Goal: Find specific page/section: Find specific page/section

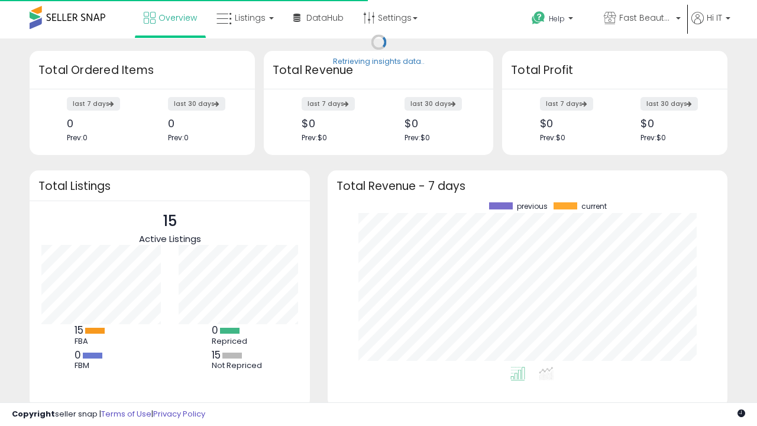
scroll to position [164, 376]
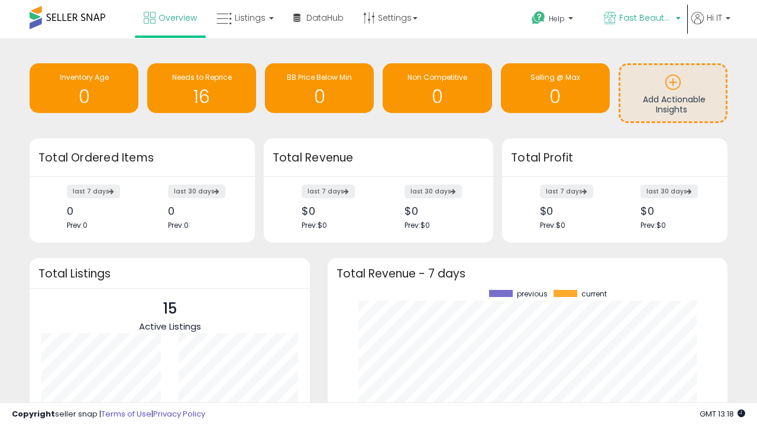
click at [641, 19] on span "Fast Beauty ([GEOGRAPHIC_DATA])" at bounding box center [645, 18] width 53 height 12
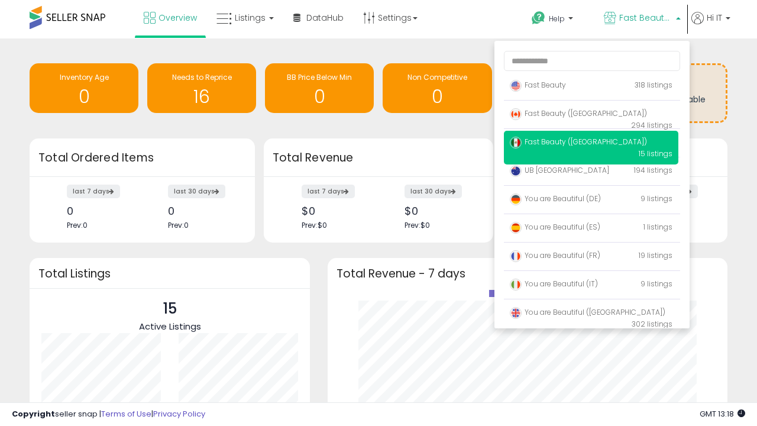
click at [591, 286] on span "You are Beautiful (IT)" at bounding box center [554, 284] width 88 height 10
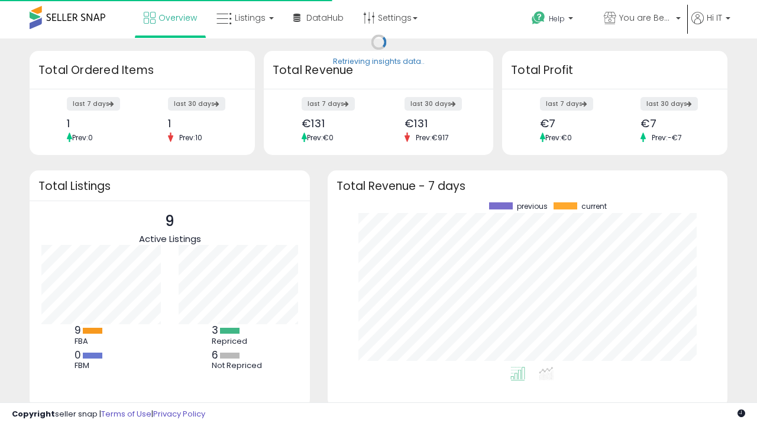
scroll to position [164, 376]
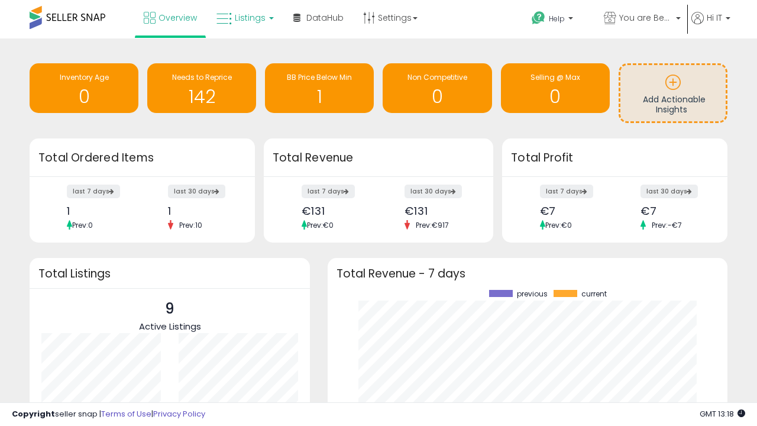
click at [244, 18] on span "Listings" at bounding box center [250, 18] width 31 height 12
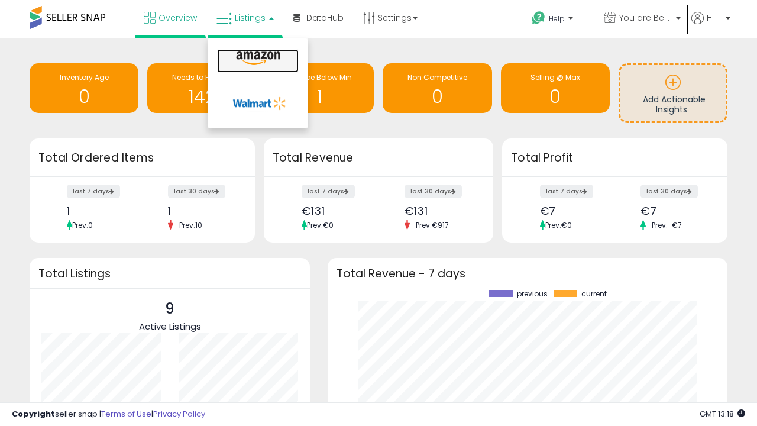
click at [257, 59] on icon at bounding box center [257, 58] width 51 height 15
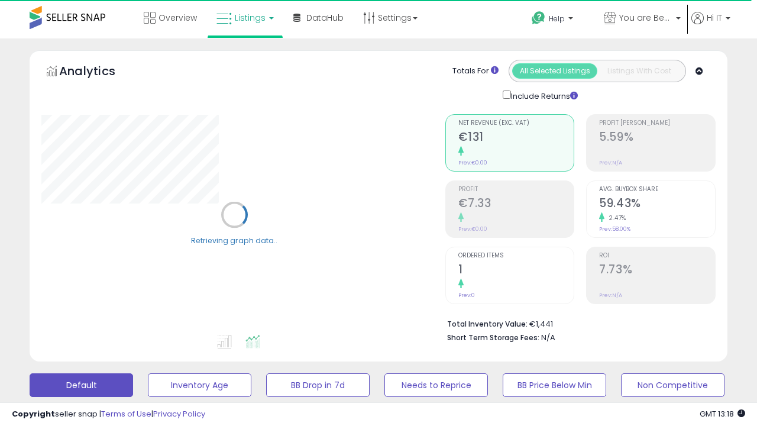
scroll to position [229, 0]
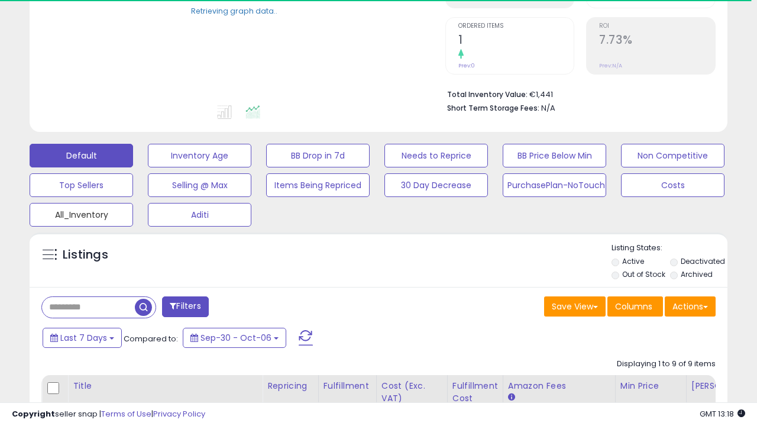
click at [81, 212] on button "All_Inventory" at bounding box center [81, 215] width 103 height 24
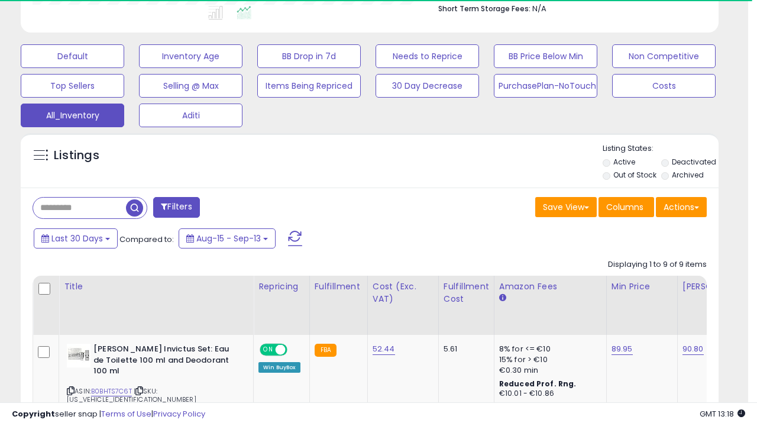
scroll to position [0, 0]
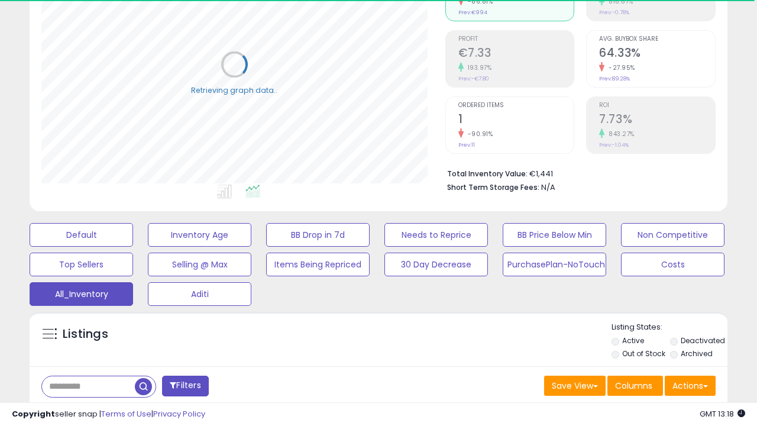
click at [84, 411] on span "Last 30 Days" at bounding box center [85, 417] width 51 height 12
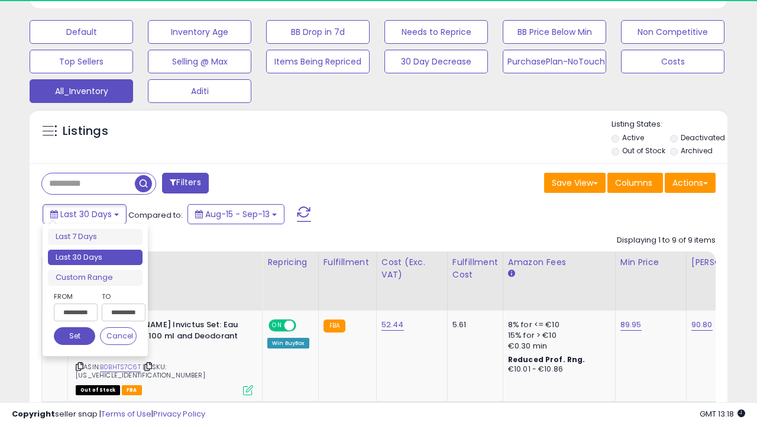
click at [95, 257] on li "Last 30 Days" at bounding box center [95, 258] width 95 height 16
